Goal: Task Accomplishment & Management: Manage account settings

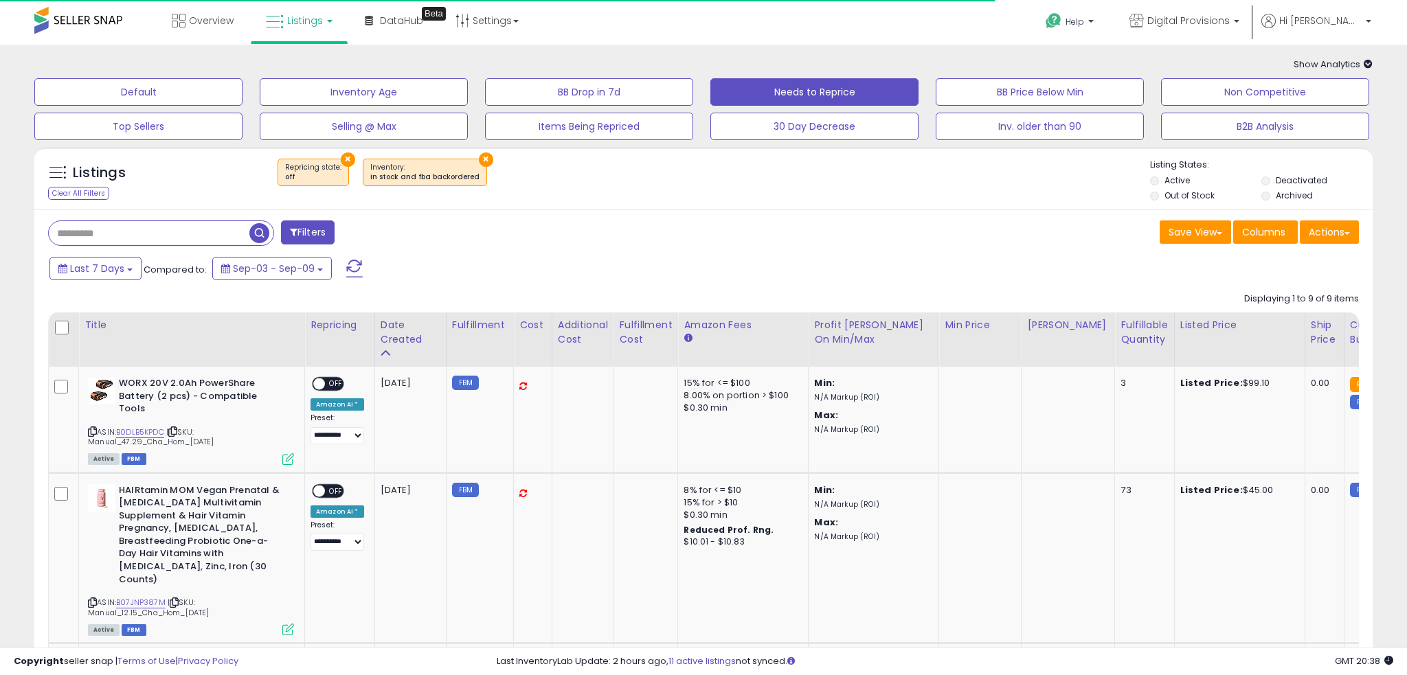
select select "**"
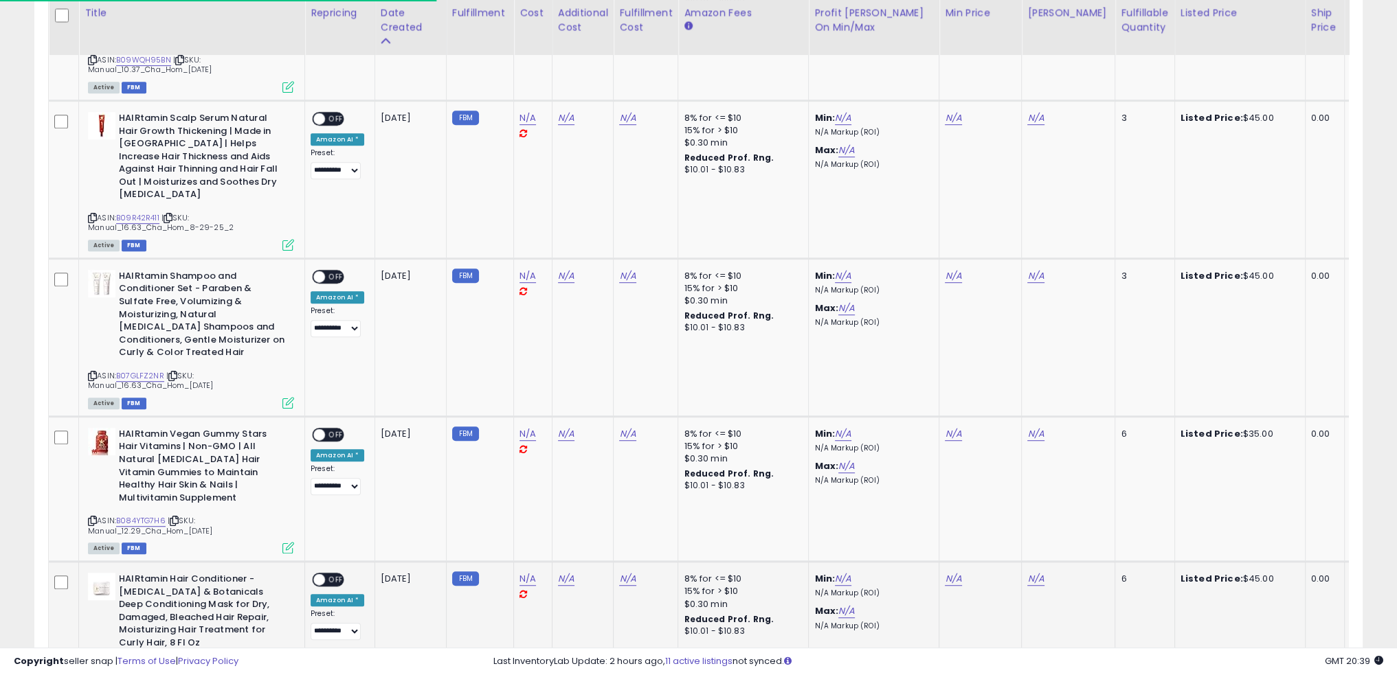
scroll to position [1060, 0]
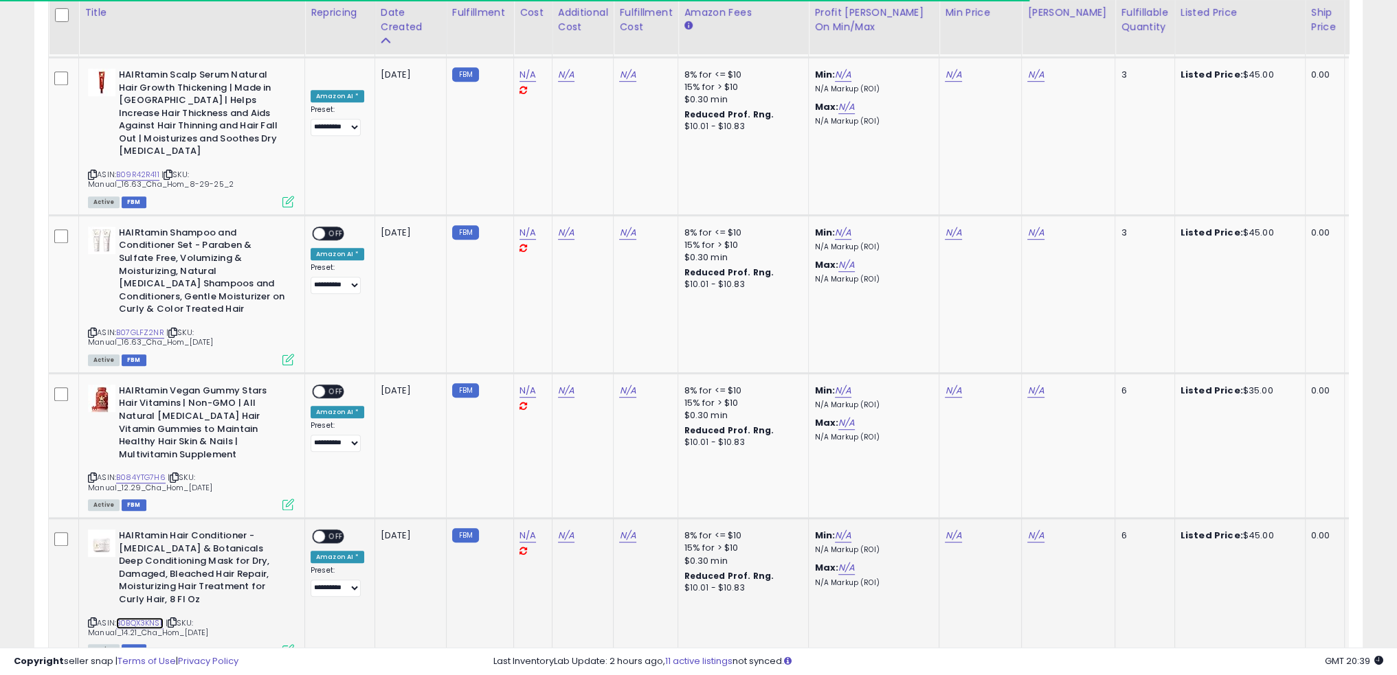
drag, startPoint x: 122, startPoint y: 518, endPoint x: 137, endPoint y: 513, distance: 15.2
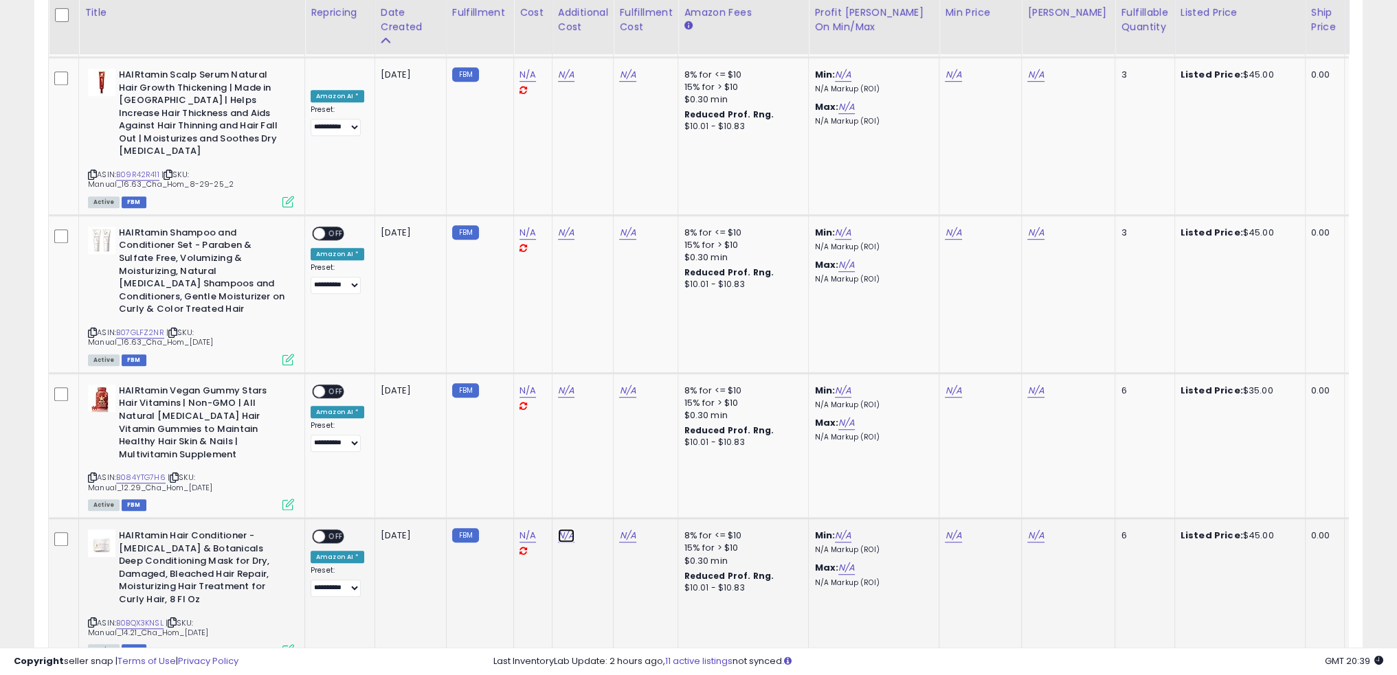
click at [559, 529] on link "N/A" at bounding box center [566, 536] width 16 height 14
click at [562, 519] on td "N/A" at bounding box center [583, 591] width 62 height 145
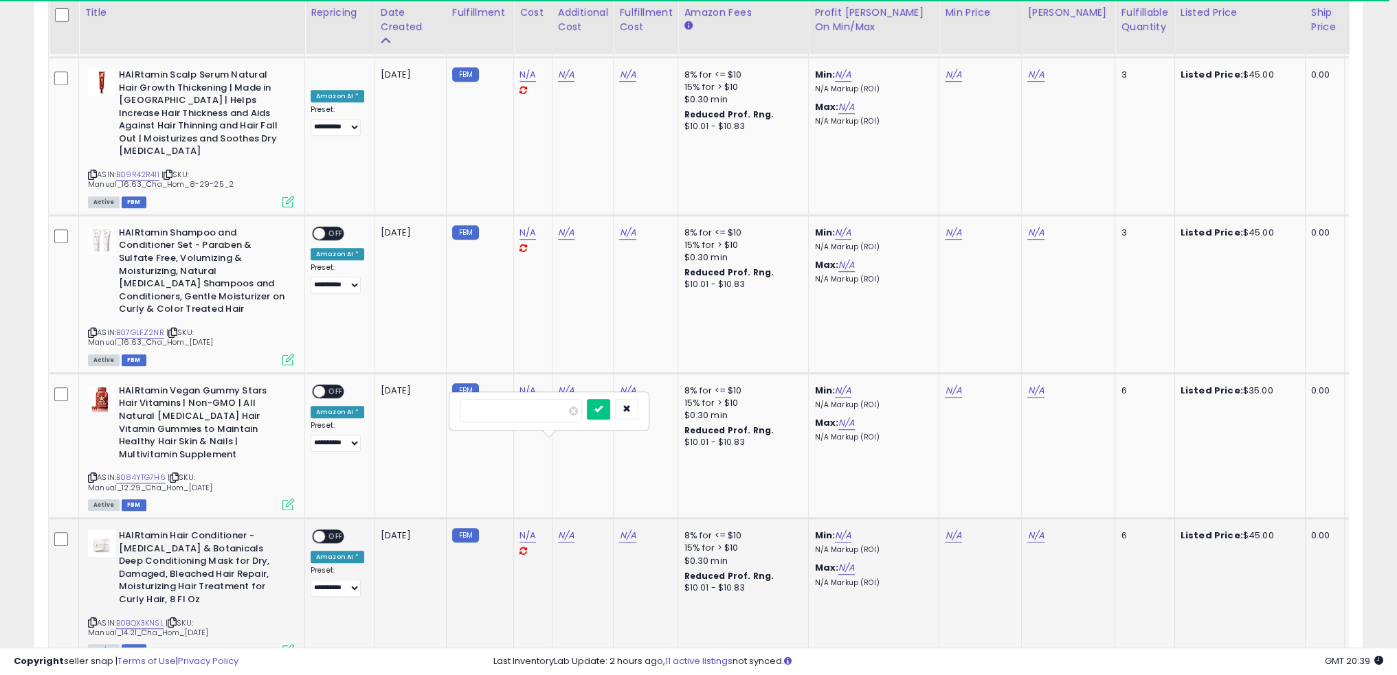
drag, startPoint x: 966, startPoint y: 502, endPoint x: 956, endPoint y: 464, distance: 39.7
click at [965, 519] on td "N/A" at bounding box center [980, 591] width 82 height 145
click at [954, 529] on link "N/A" at bounding box center [953, 536] width 16 height 14
click at [903, 401] on input "number" at bounding box center [908, 396] width 122 height 23
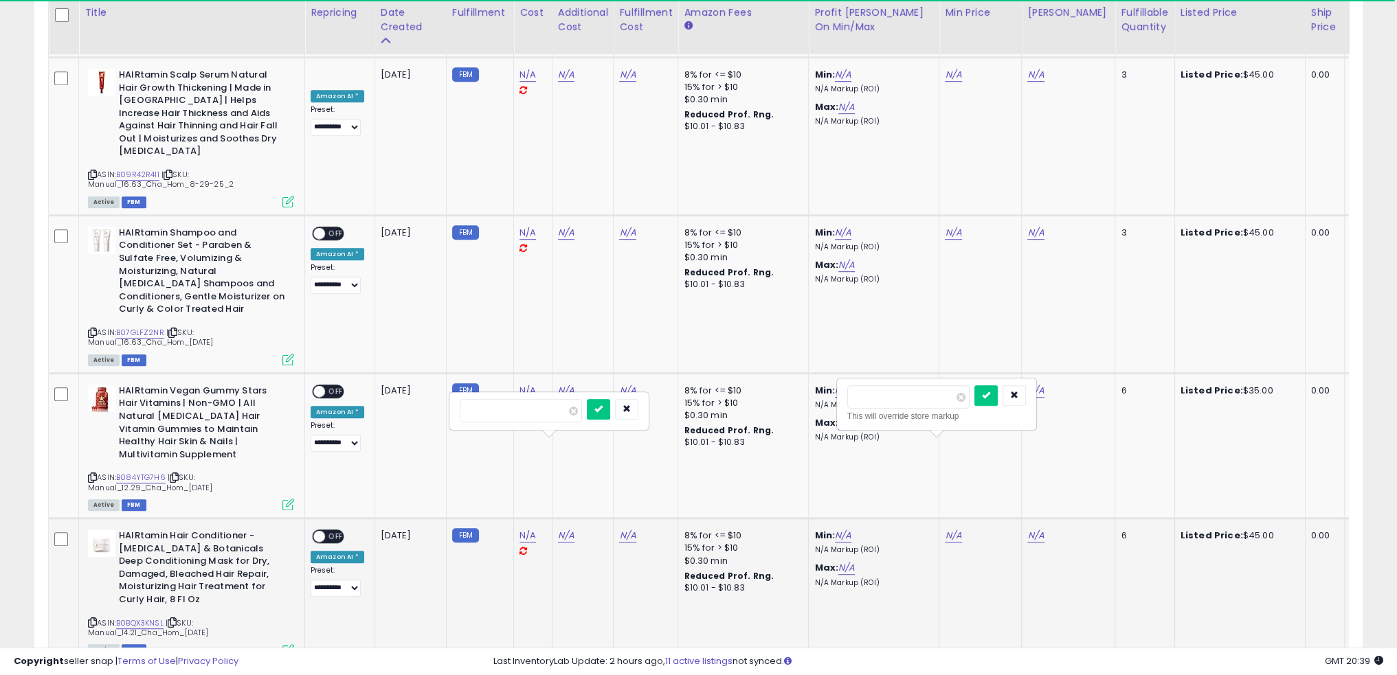
click at [909, 407] on input "number" at bounding box center [908, 396] width 122 height 23
type input "**"
click button "submit" at bounding box center [985, 395] width 23 height 21
click at [1066, 519] on td "38.80" at bounding box center [1068, 591] width 93 height 145
click at [321, 531] on span at bounding box center [319, 537] width 12 height 12
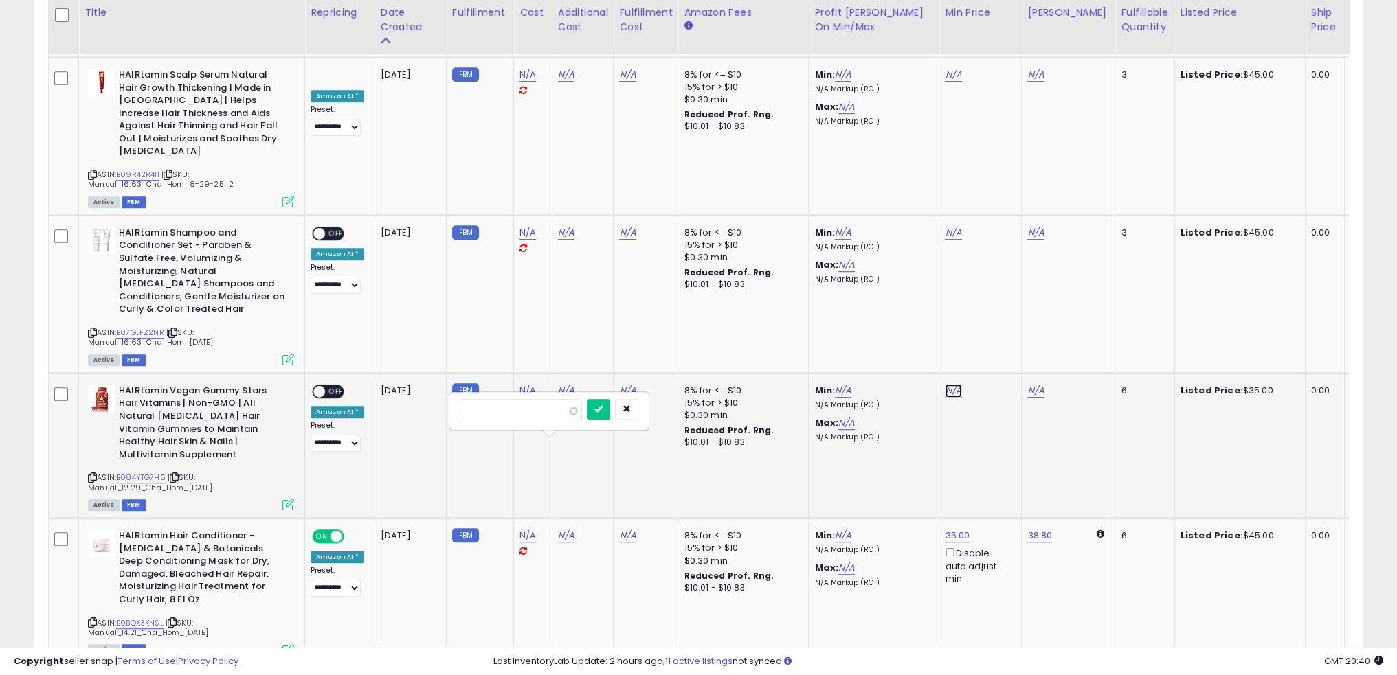
click at [952, 384] on link "N/A" at bounding box center [953, 391] width 16 height 14
click at [860, 256] on input "number" at bounding box center [908, 251] width 122 height 23
type input "**"
click button "submit" at bounding box center [985, 250] width 23 height 21
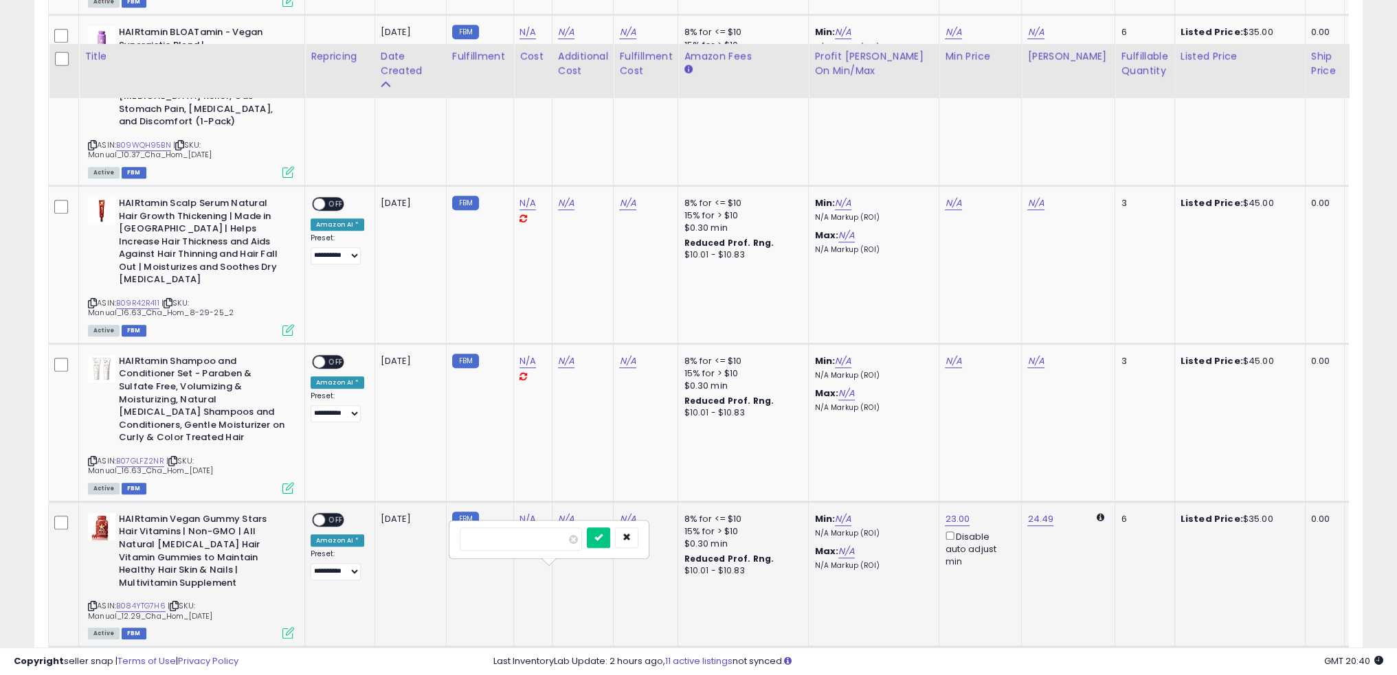
scroll to position [923, 0]
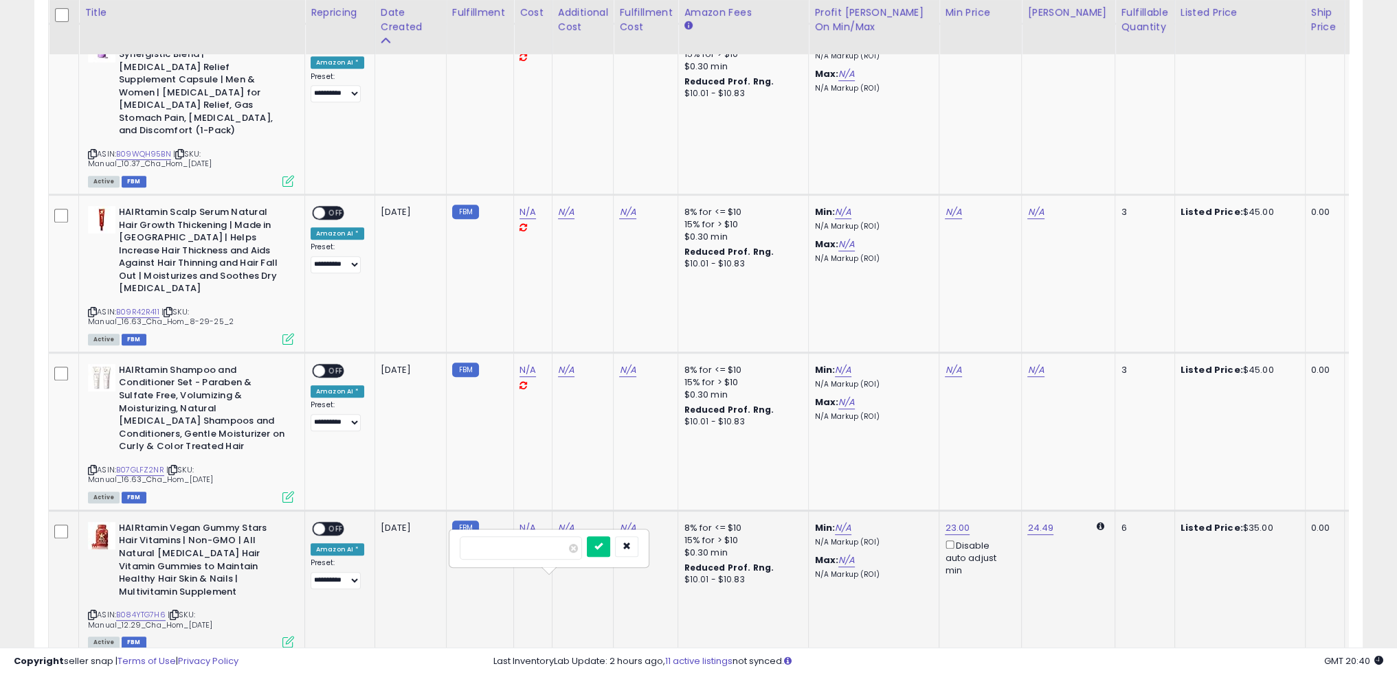
click at [322, 521] on div "ON OFF" at bounding box center [328, 528] width 32 height 14
click at [321, 523] on span at bounding box center [319, 529] width 12 height 12
click at [949, 363] on link "N/A" at bounding box center [953, 370] width 16 height 14
drag, startPoint x: 899, startPoint y: 254, endPoint x: 907, endPoint y: 247, distance: 10.2
click at [899, 253] on input "number" at bounding box center [908, 244] width 122 height 23
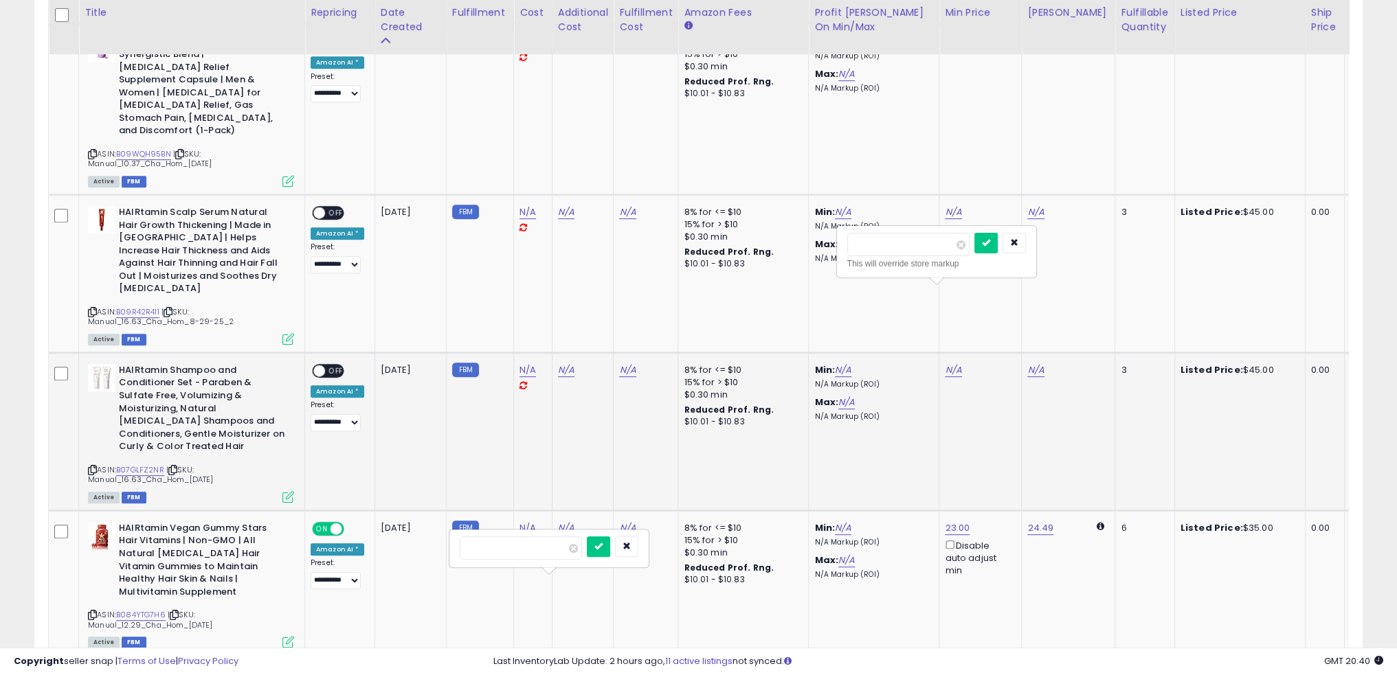
type input "**"
click button "submit" at bounding box center [985, 243] width 23 height 21
click at [315, 365] on span at bounding box center [319, 371] width 12 height 12
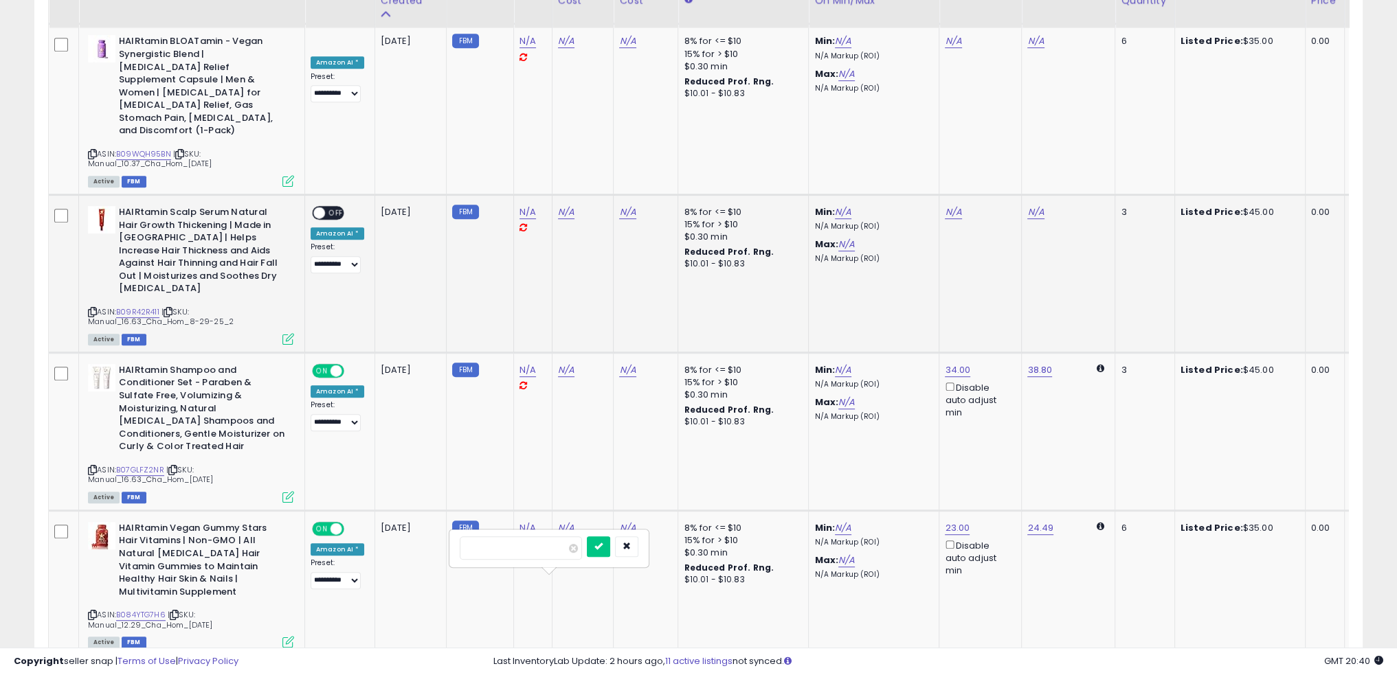
scroll to position [785, 0]
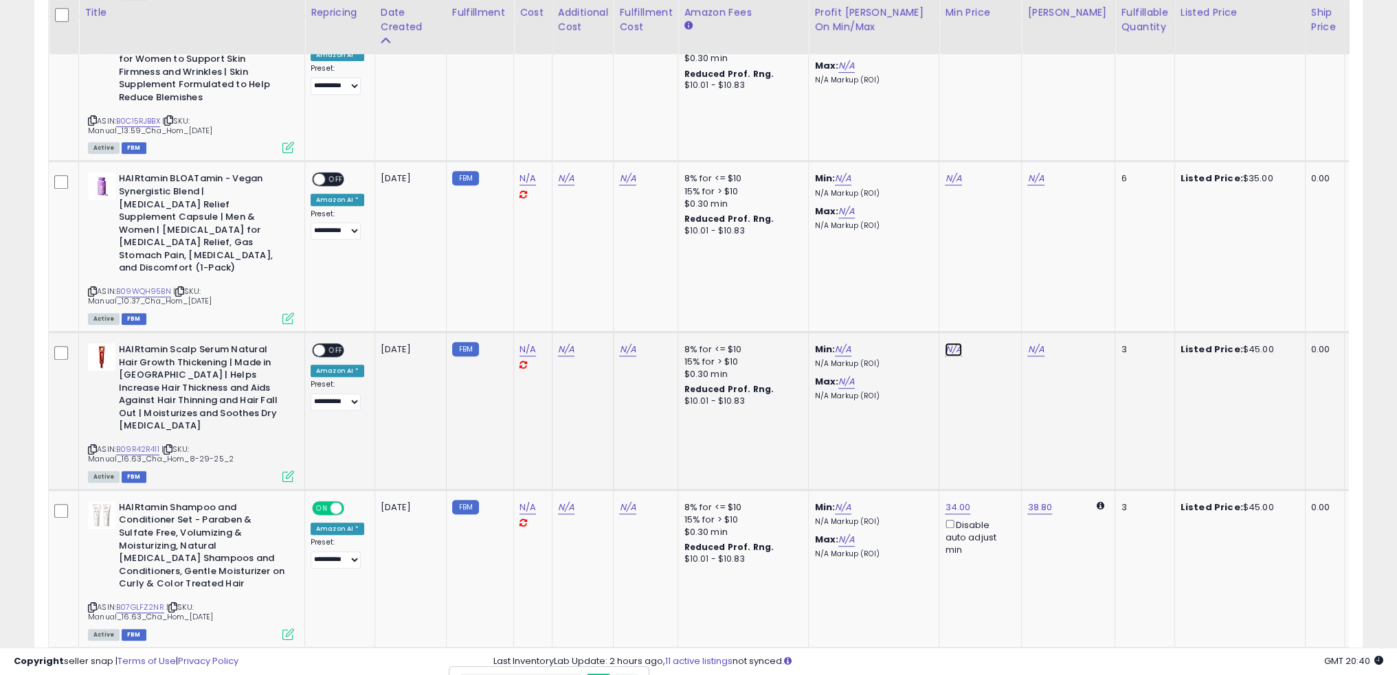
click at [953, 343] on link "N/A" at bounding box center [953, 350] width 16 height 14
drag, startPoint x: 898, startPoint y: 249, endPoint x: 899, endPoint y: 238, distance: 10.3
click at [896, 244] on input "number" at bounding box center [908, 237] width 122 height 23
type input "*"
click button "submit" at bounding box center [985, 236] width 23 height 21
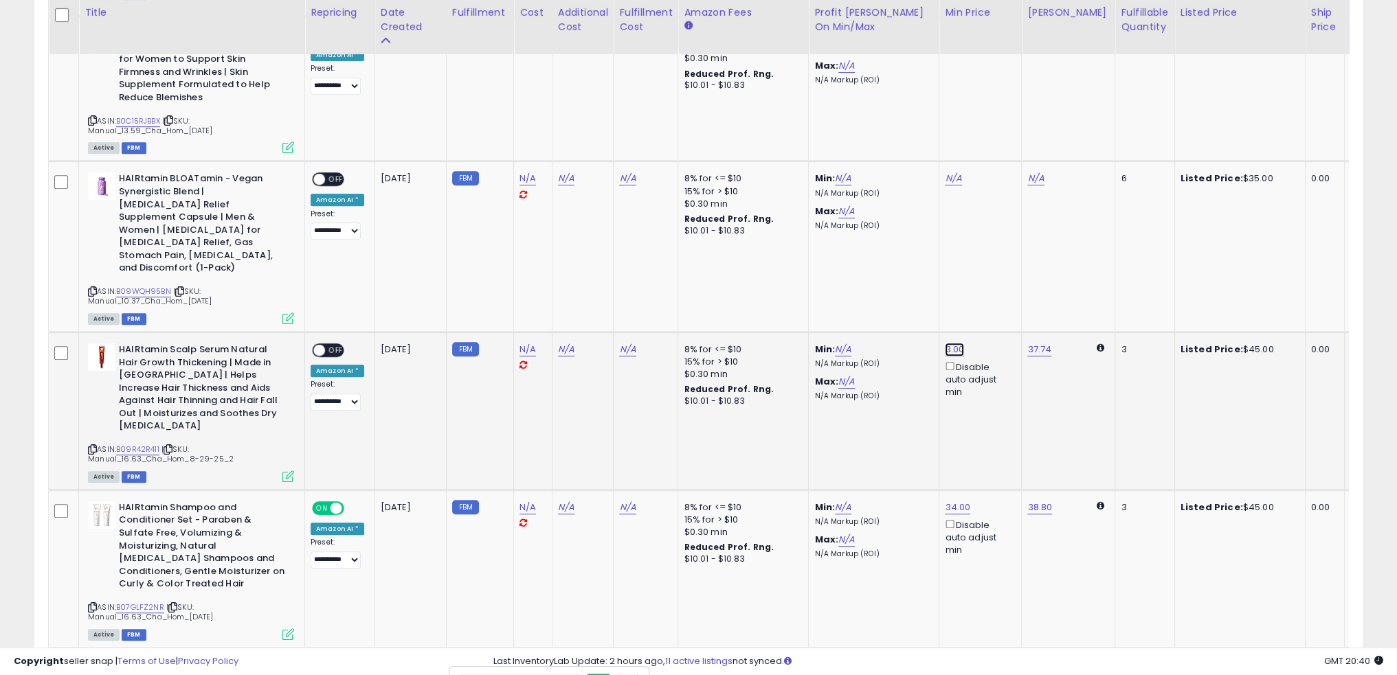
click at [945, 343] on link "3.00" at bounding box center [954, 350] width 19 height 14
drag, startPoint x: 872, startPoint y: 235, endPoint x: 851, endPoint y: 235, distance: 21.3
click at [851, 235] on input "****" at bounding box center [909, 237] width 122 height 23
type input "**"
click button "submit" at bounding box center [986, 236] width 23 height 21
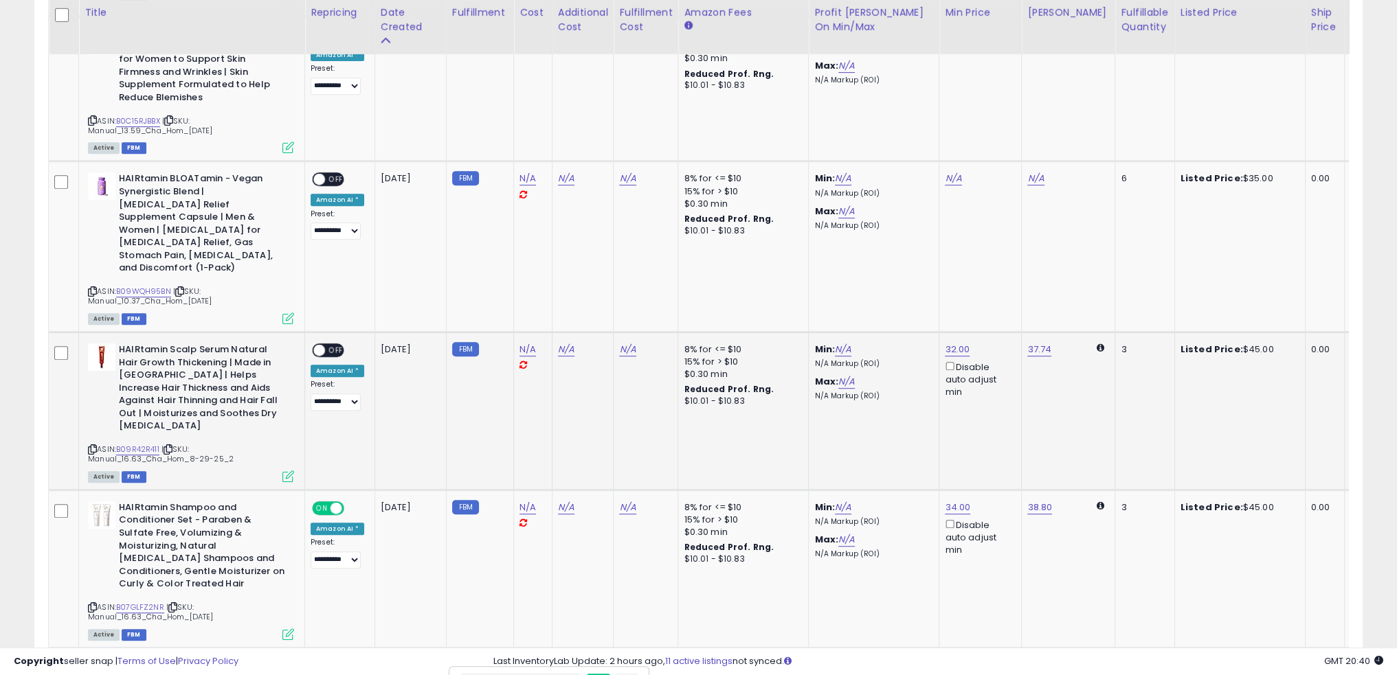
click at [323, 345] on span at bounding box center [319, 351] width 12 height 12
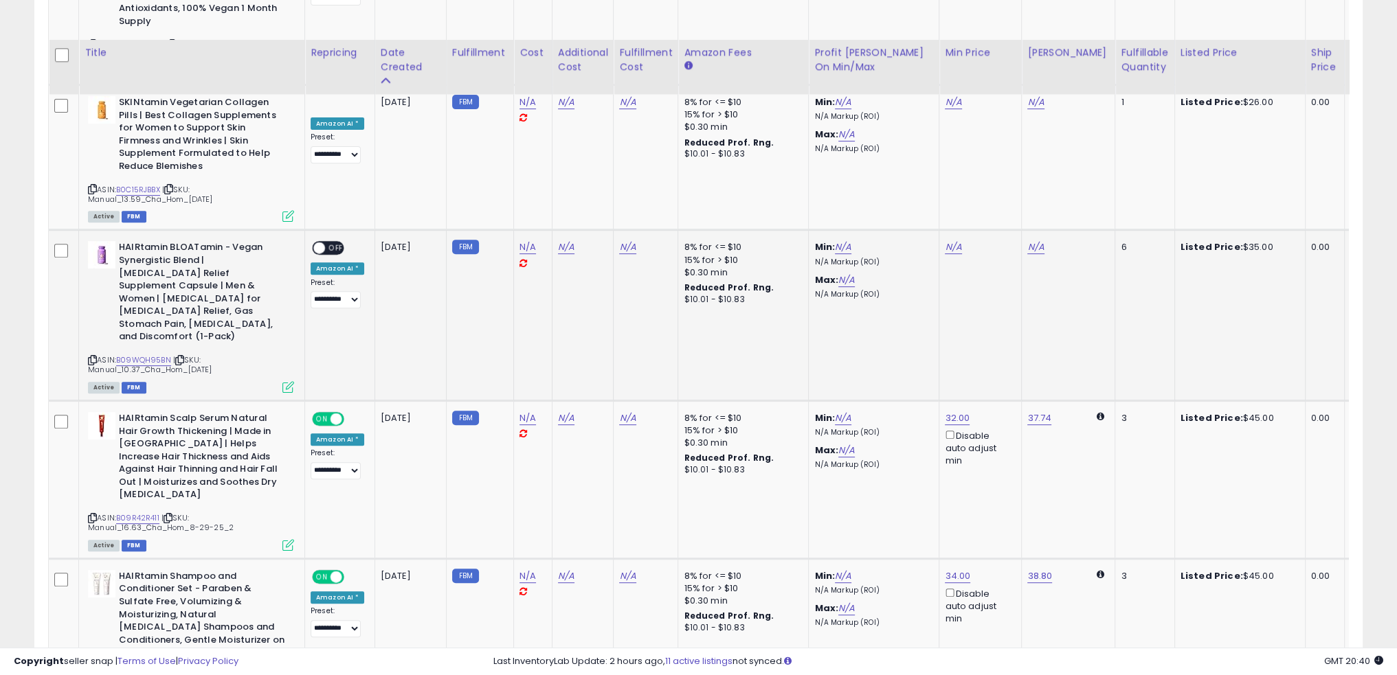
scroll to position [648, 0]
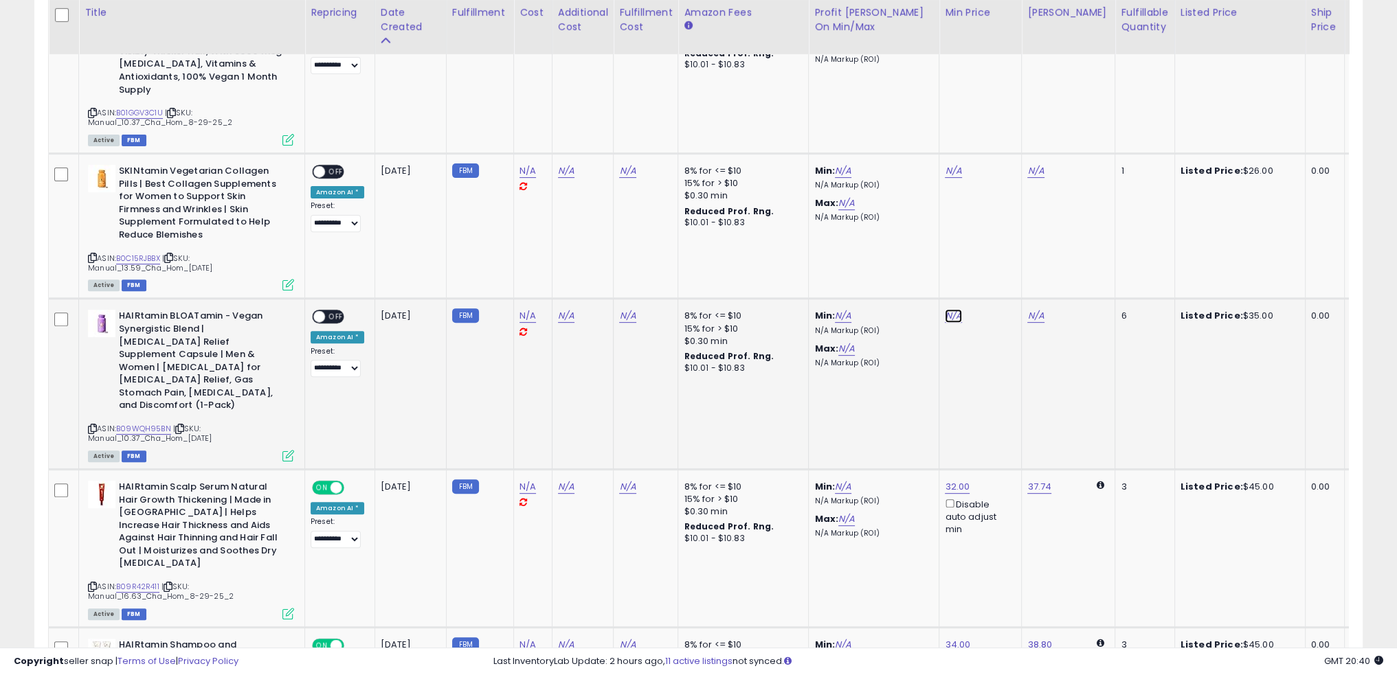
click at [947, 309] on link "N/A" at bounding box center [953, 316] width 16 height 14
drag, startPoint x: 890, startPoint y: 222, endPoint x: 895, endPoint y: 216, distance: 7.3
click at [890, 221] on input "number" at bounding box center [908, 216] width 122 height 23
type input "**"
click button "submit" at bounding box center [985, 215] width 23 height 21
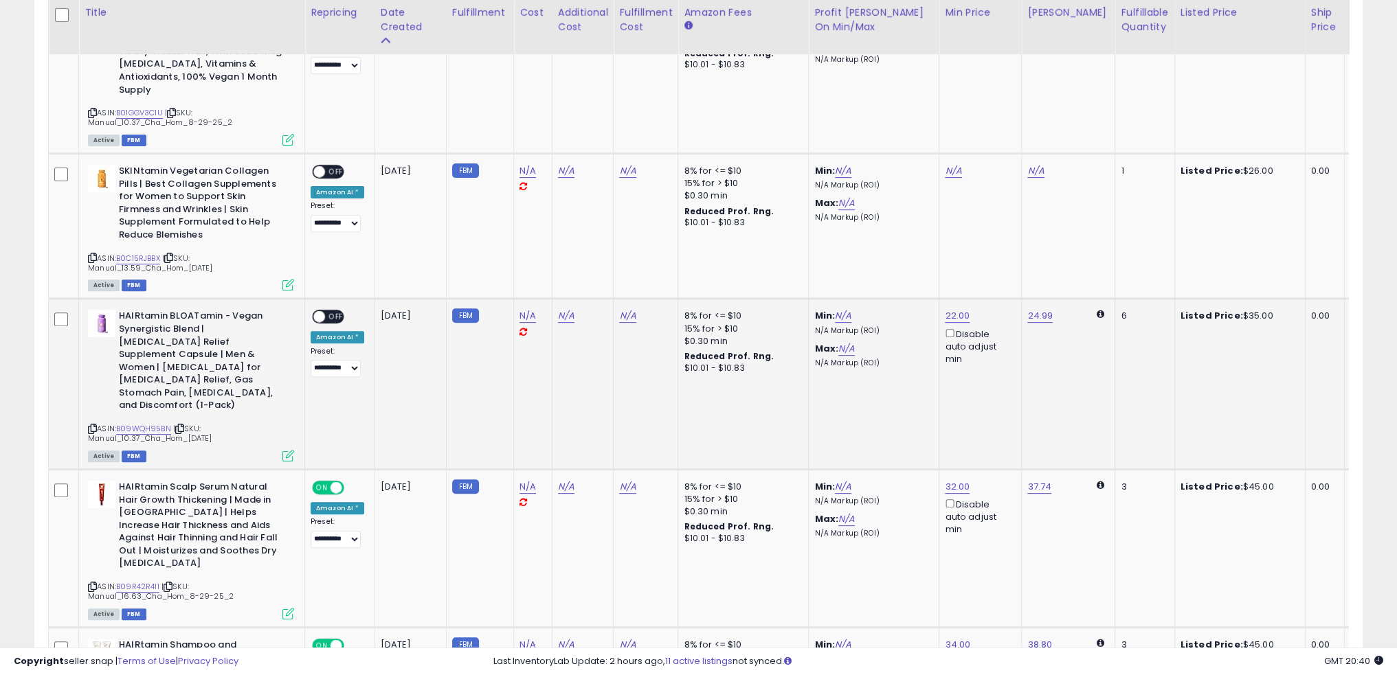
click at [322, 311] on span at bounding box center [319, 317] width 12 height 12
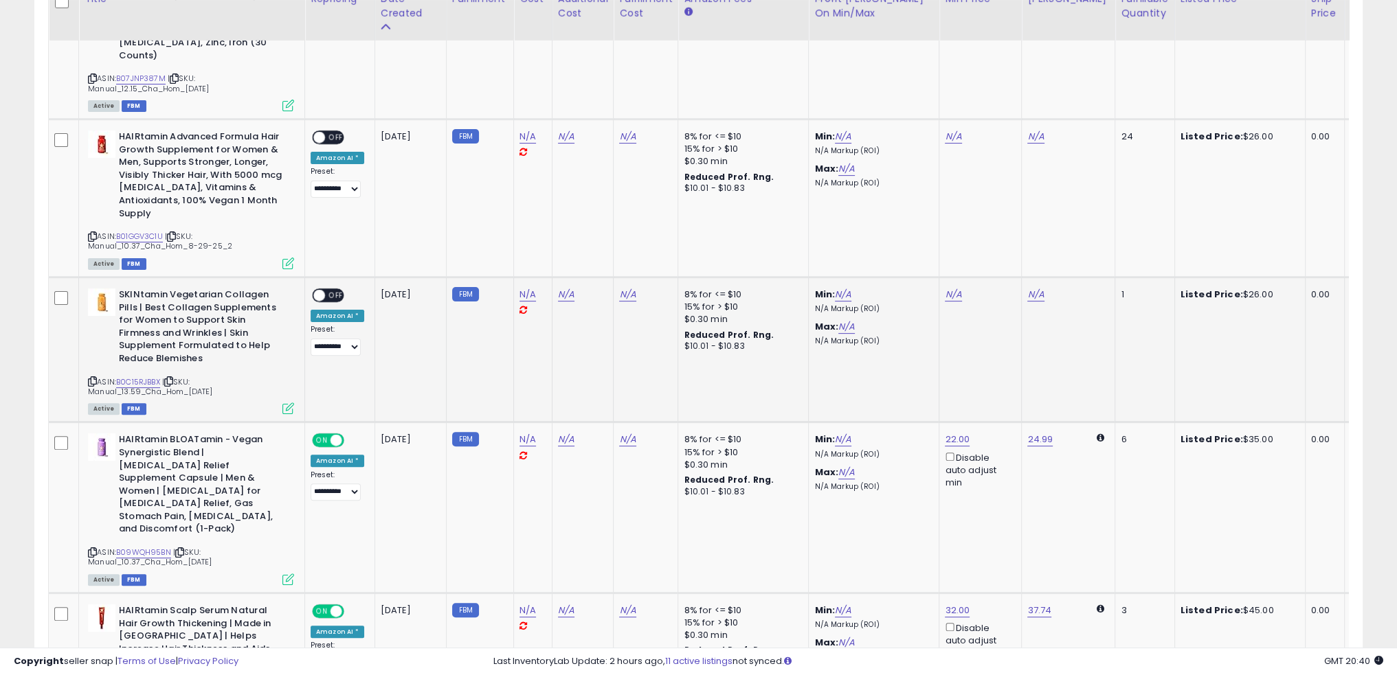
scroll to position [510, 0]
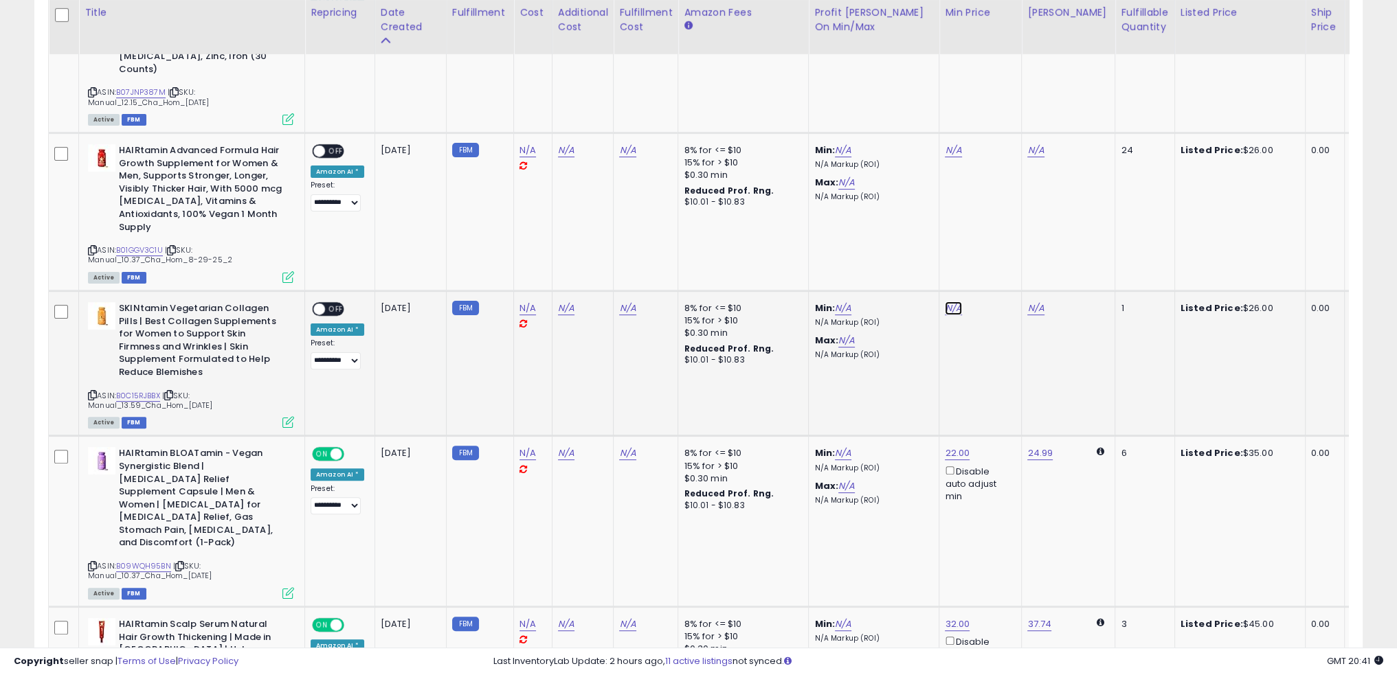
click at [946, 302] on link "N/A" at bounding box center [953, 309] width 16 height 14
type input "**"
click button "submit" at bounding box center [985, 208] width 23 height 21
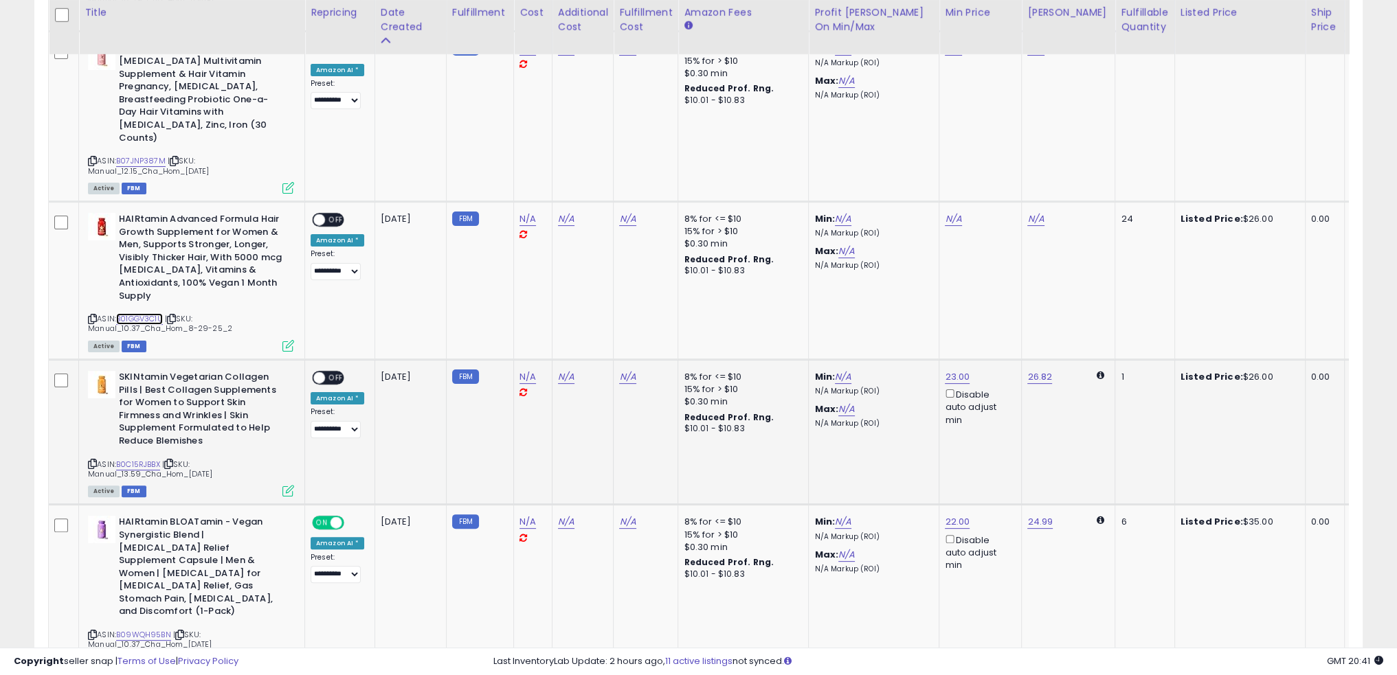
click at [319, 372] on span at bounding box center [319, 378] width 12 height 12
click at [949, 212] on link "N/A" at bounding box center [953, 219] width 16 height 14
click at [879, 134] on input "number" at bounding box center [908, 133] width 122 height 23
type input "**"
click button "submit" at bounding box center [985, 132] width 23 height 21
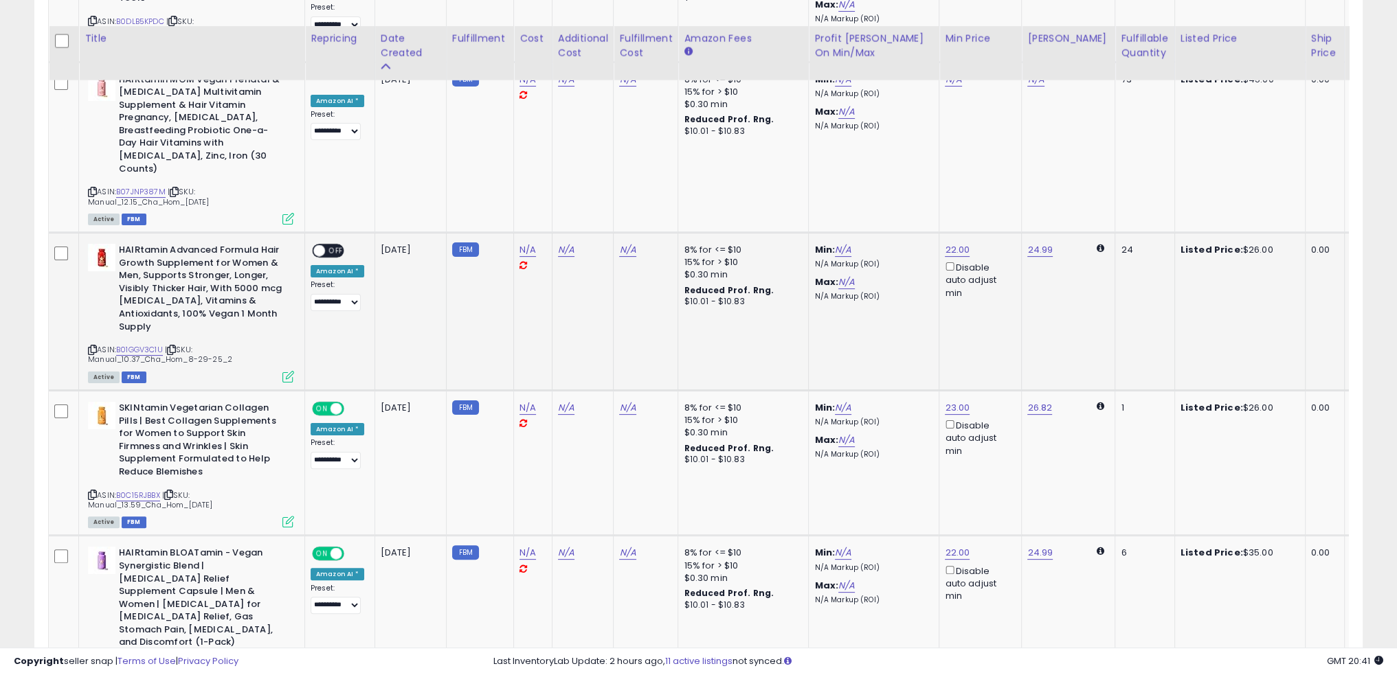
scroll to position [373, 0]
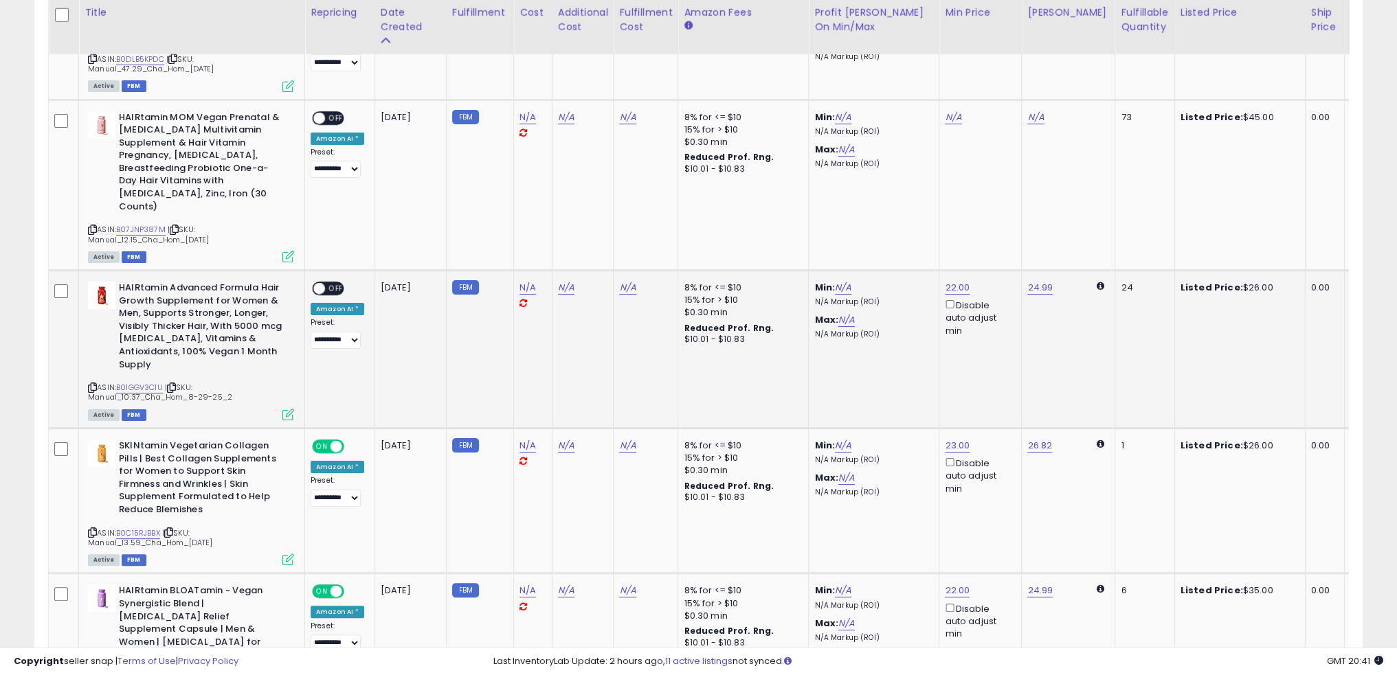
click at [323, 283] on span at bounding box center [319, 289] width 12 height 12
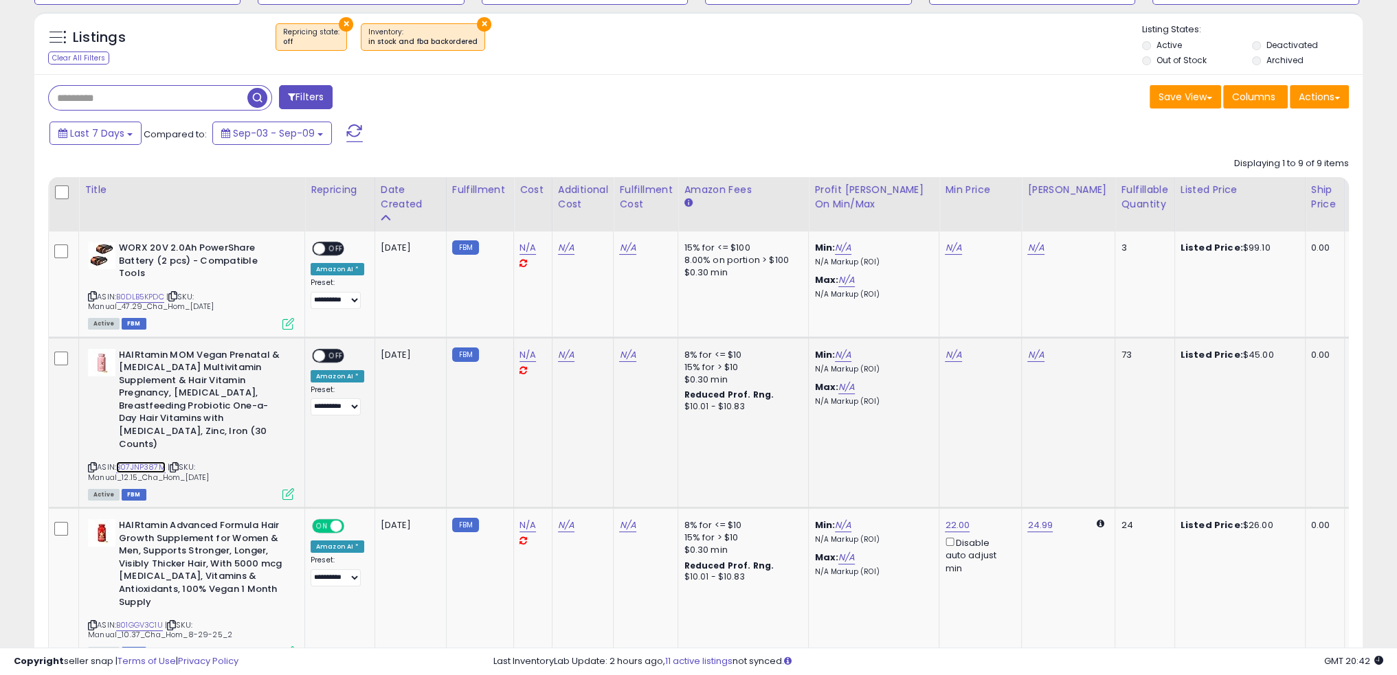
scroll to position [137, 0]
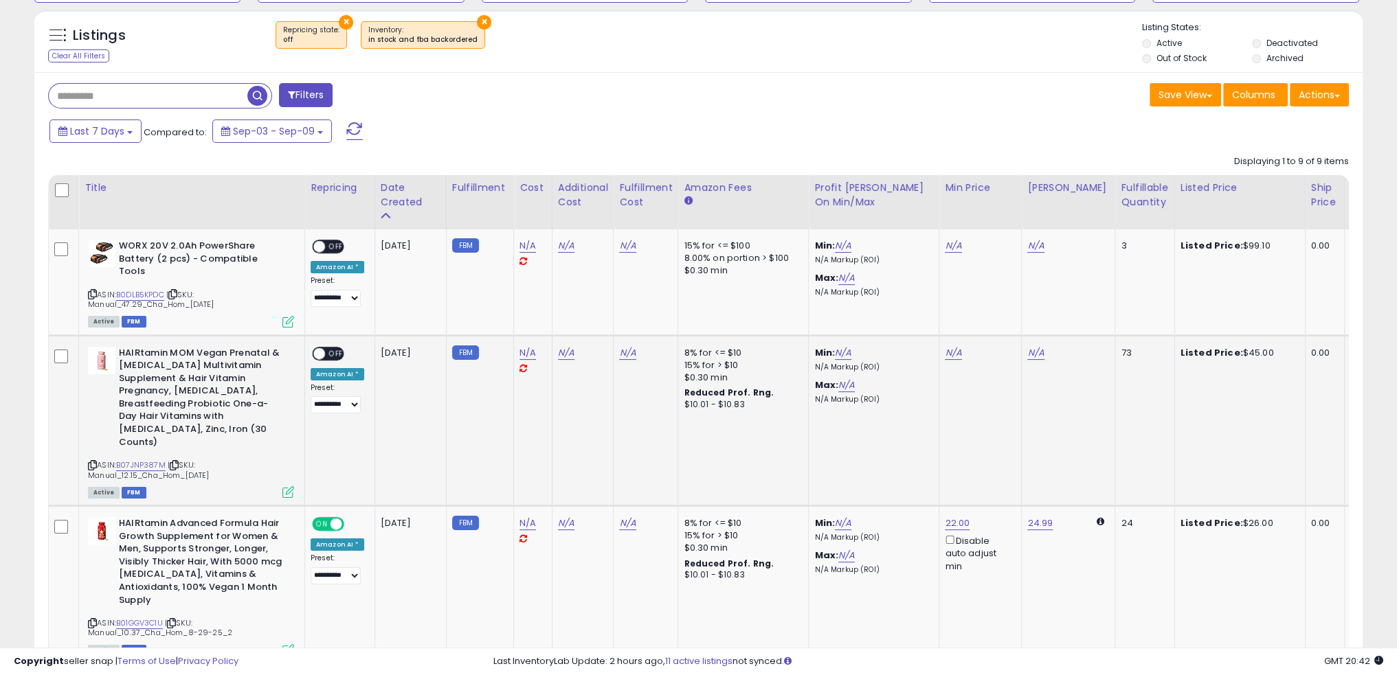
click at [940, 339] on td "N/A" at bounding box center [980, 420] width 82 height 171
click at [945, 346] on link "N/A" at bounding box center [953, 353] width 16 height 14
click at [860, 296] on input "number" at bounding box center [908, 293] width 122 height 23
type input "**"
click button "submit" at bounding box center [985, 292] width 23 height 21
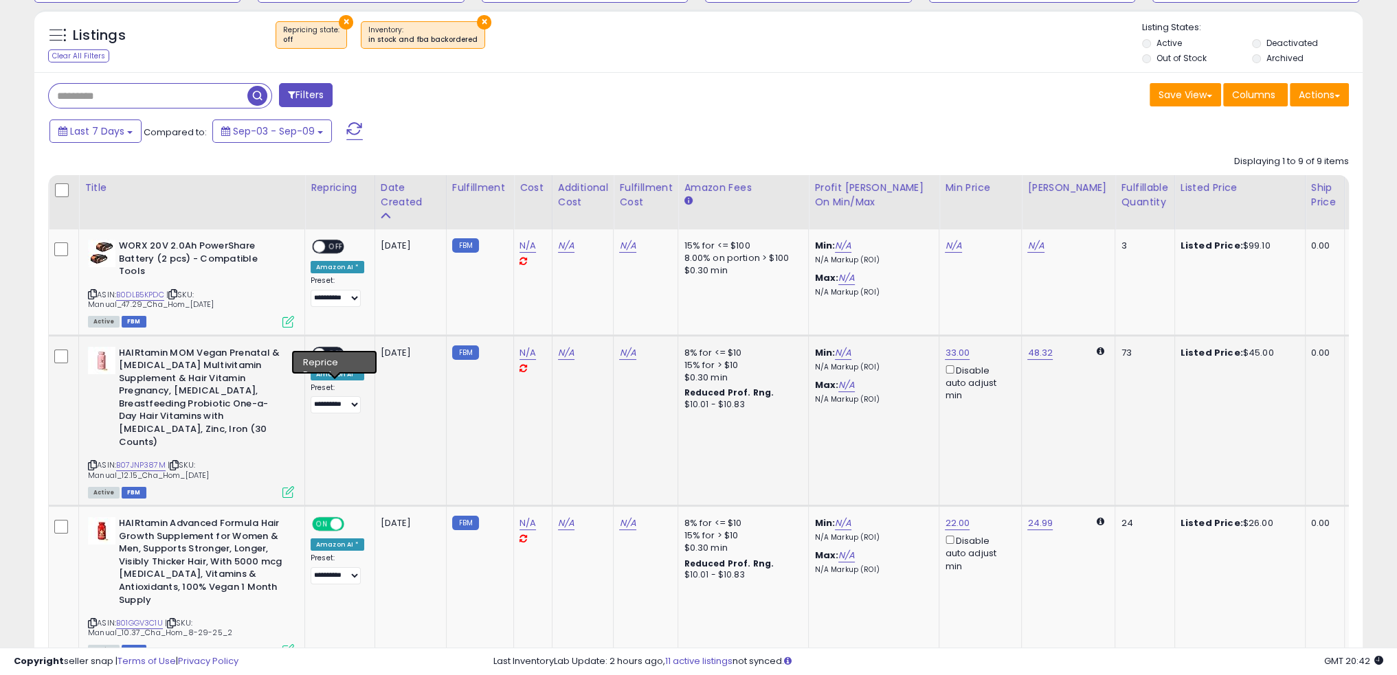
click at [315, 348] on span at bounding box center [319, 354] width 12 height 12
click at [945, 246] on link "N/A" at bounding box center [953, 246] width 16 height 14
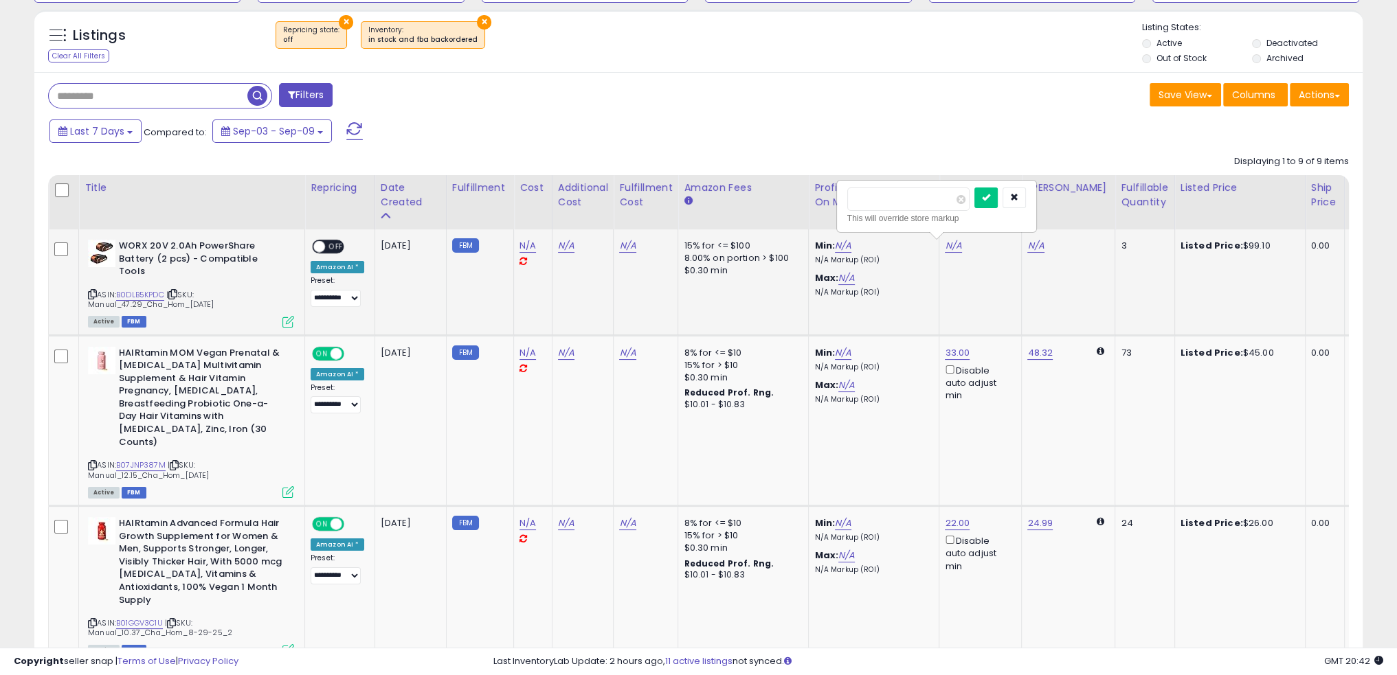
click at [862, 200] on input "number" at bounding box center [908, 199] width 122 height 23
type input "*"
type input "***"
click button "submit" at bounding box center [985, 198] width 23 height 21
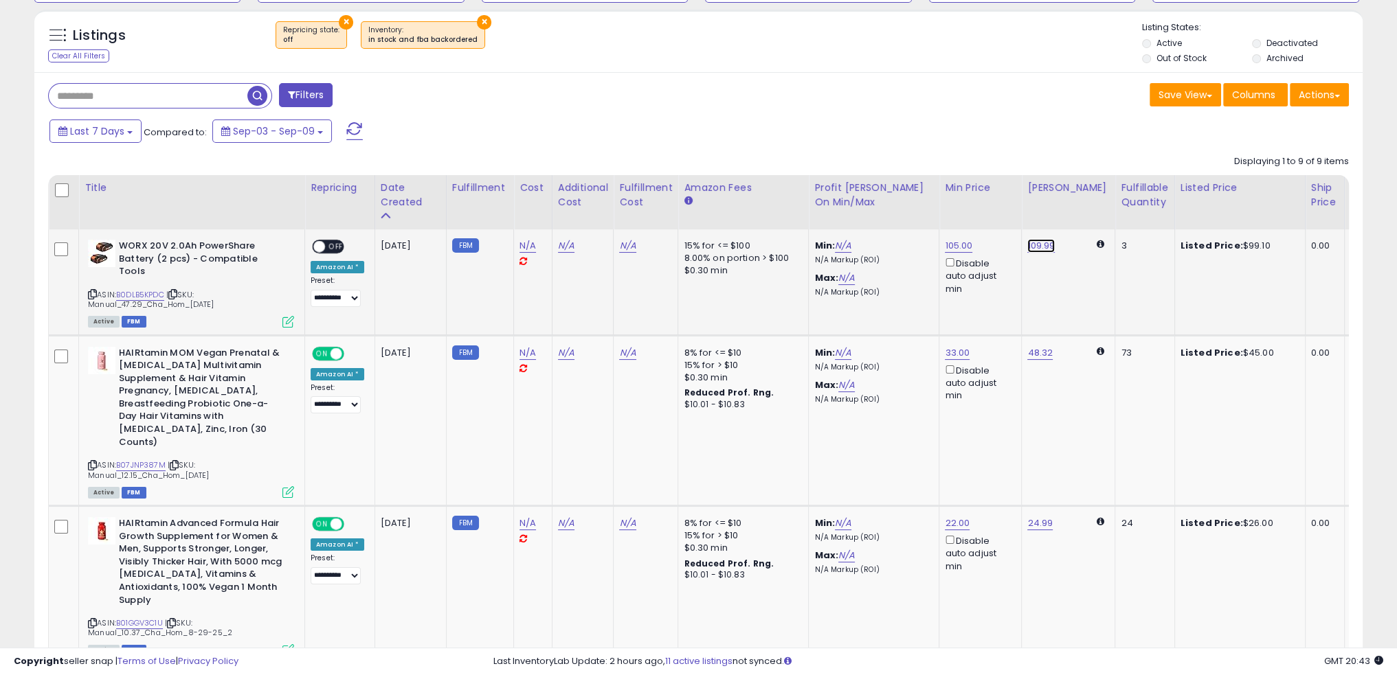
click at [1027, 248] on link "109.99" at bounding box center [1040, 246] width 27 height 14
click at [950, 205] on input "******" at bounding box center [996, 199] width 122 height 23
type input "***"
click button "submit" at bounding box center [1073, 198] width 23 height 21
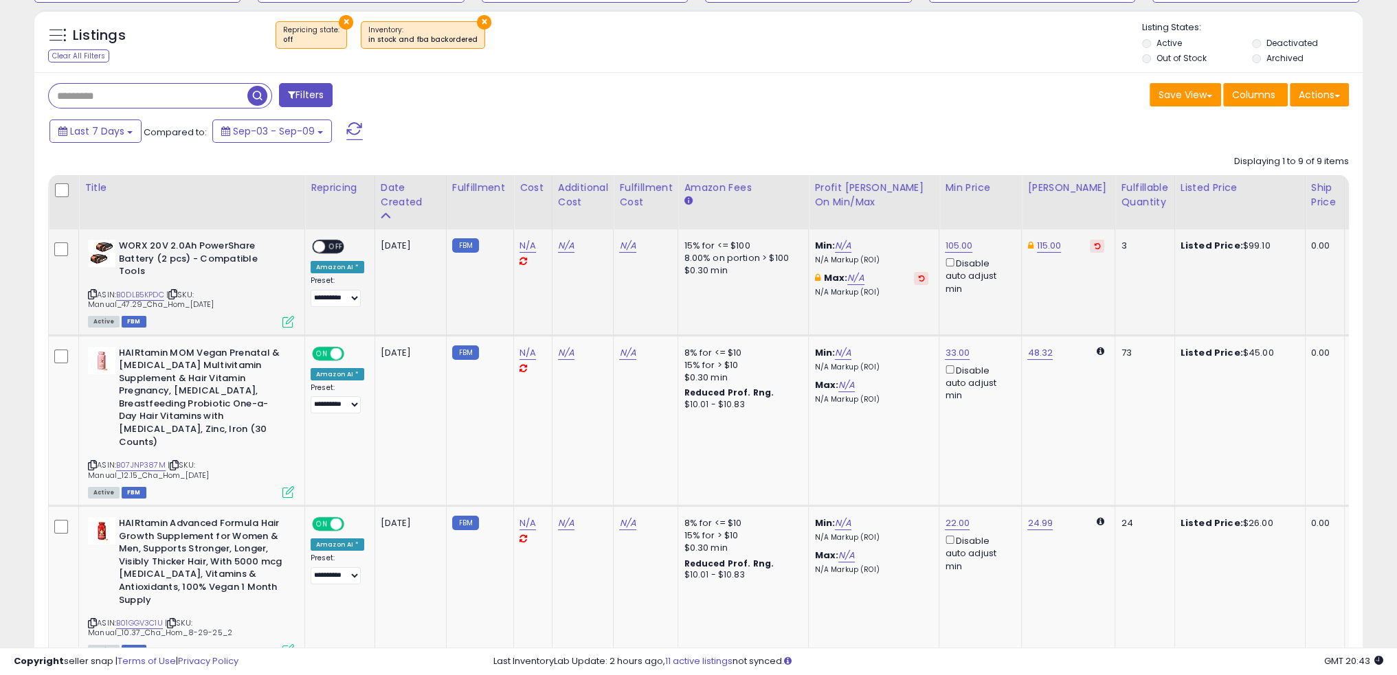
click at [325, 245] on span "OFF" at bounding box center [336, 247] width 22 height 12
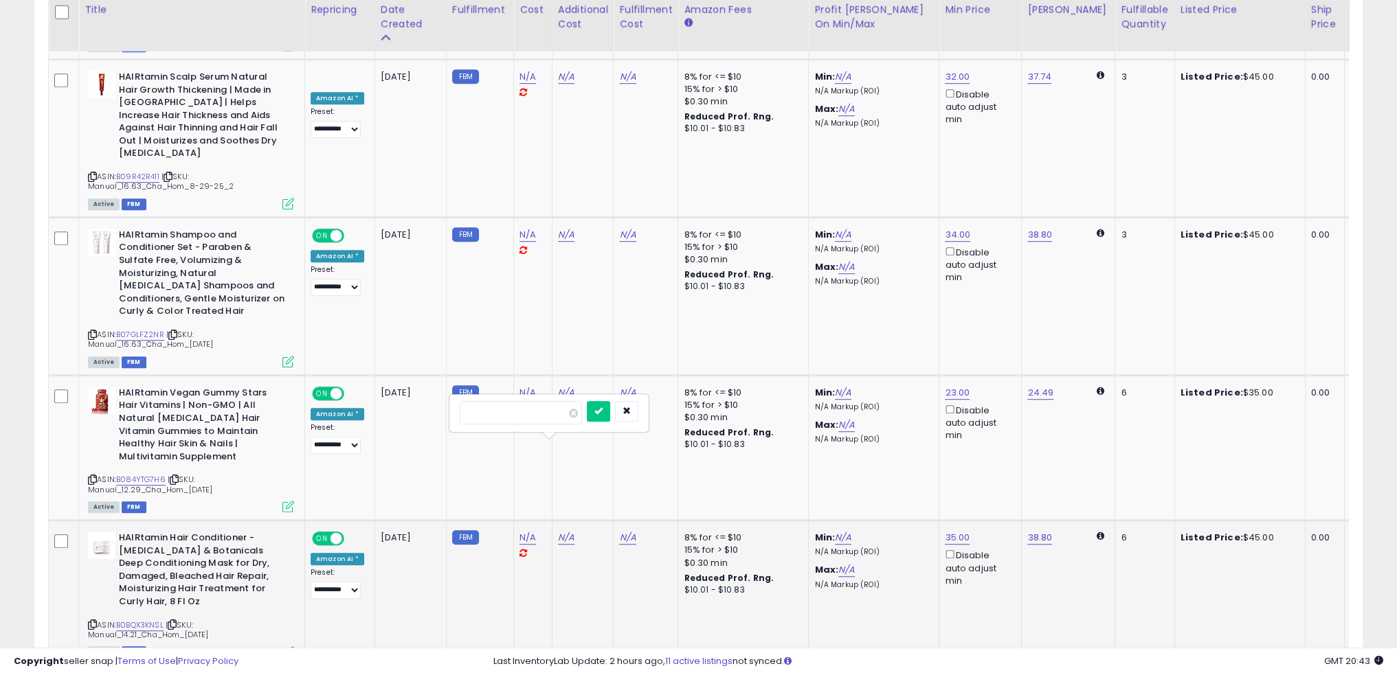
scroll to position [1060, 0]
click at [631, 413] on icon "button" at bounding box center [626, 409] width 8 height 8
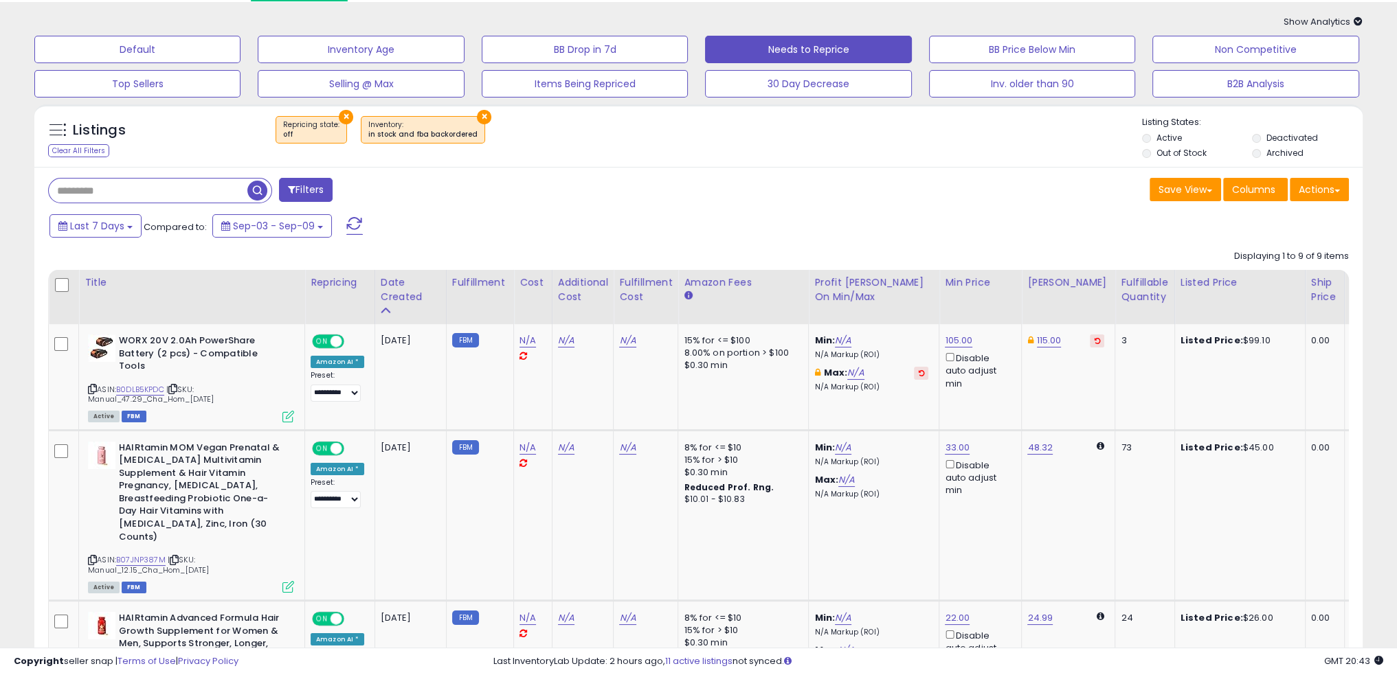
scroll to position [0, 0]
